Goal: Check status: Check status

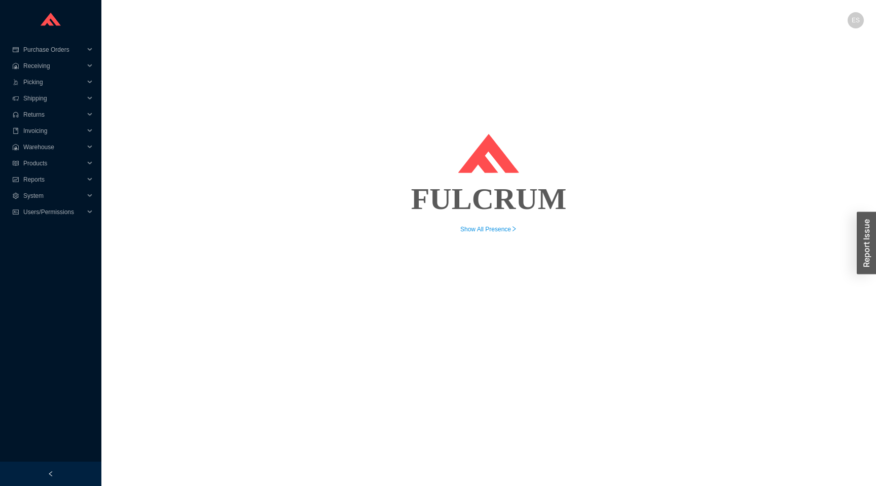
type input "BO"
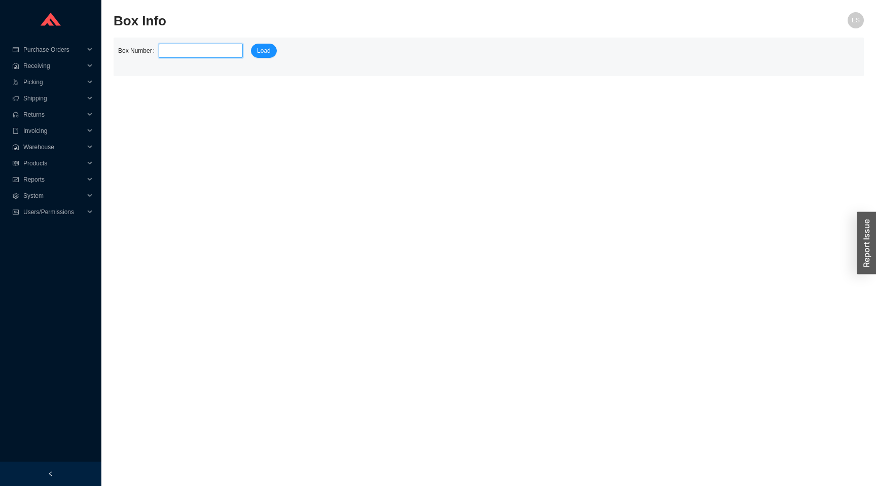
click at [198, 53] on input "tel" at bounding box center [201, 51] width 84 height 14
paste input "47153"
type input "47153"
click button "Load" at bounding box center [264, 51] width 26 height 14
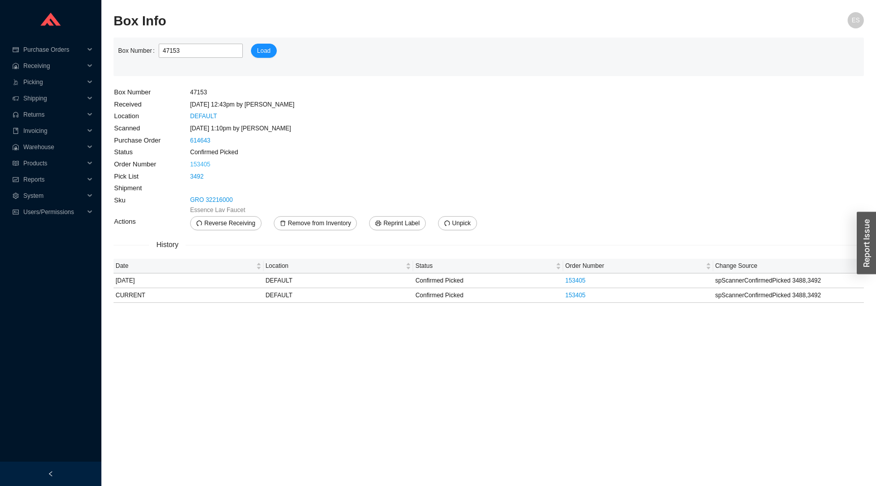
click at [206, 166] on link "153405" at bounding box center [200, 164] width 20 height 7
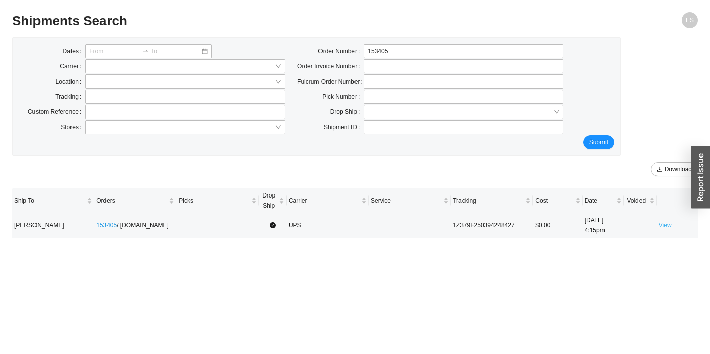
click at [666, 225] on link "View" at bounding box center [665, 225] width 13 height 7
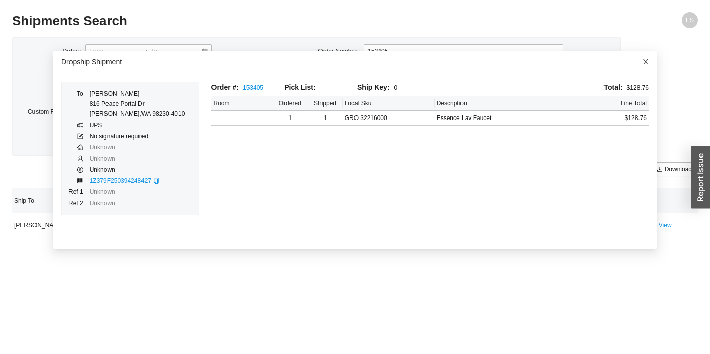
click at [644, 62] on icon "close" at bounding box center [645, 61] width 7 height 7
